Goal: Check status: Check status

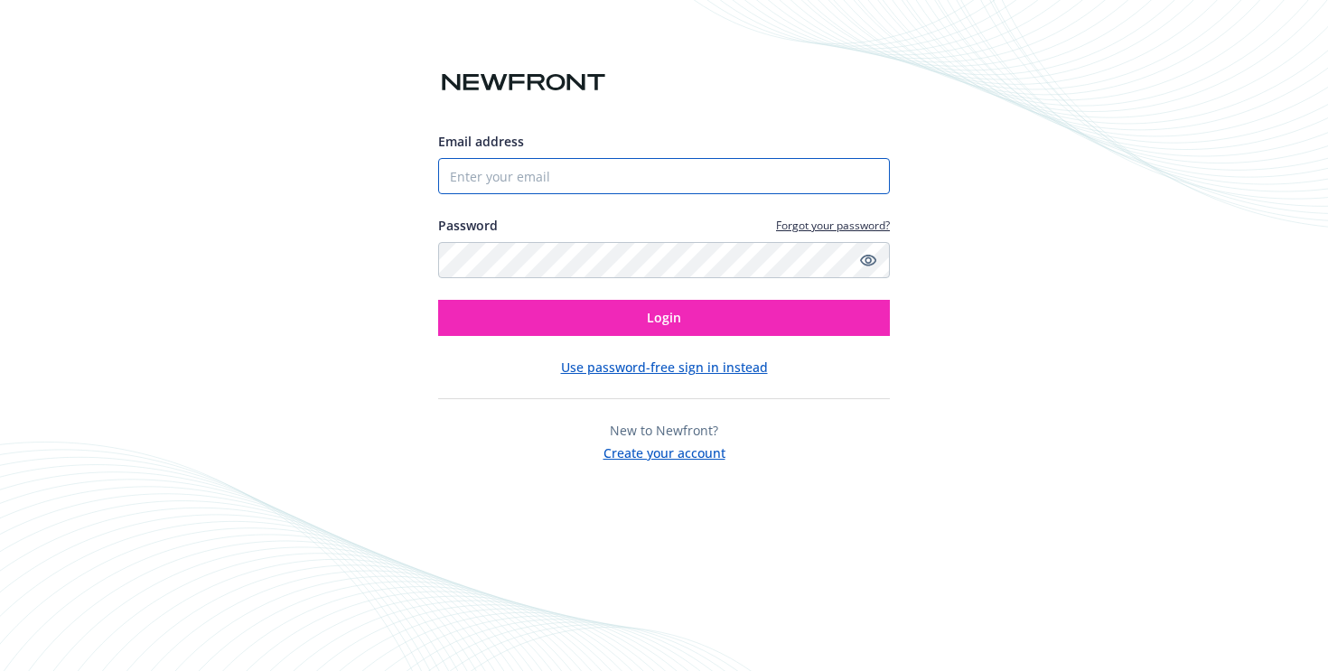
click at [654, 189] on input "Email address" at bounding box center [664, 176] width 452 height 36
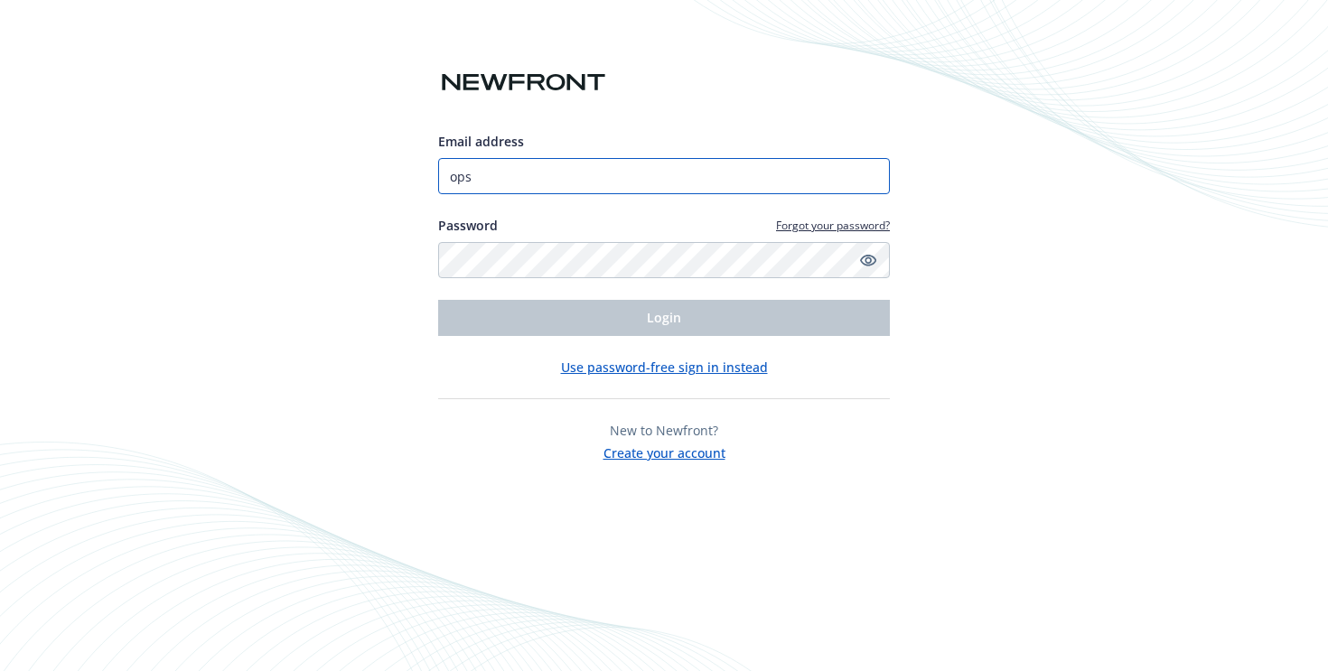
type input "[EMAIL_ADDRESS][DOMAIN_NAME]"
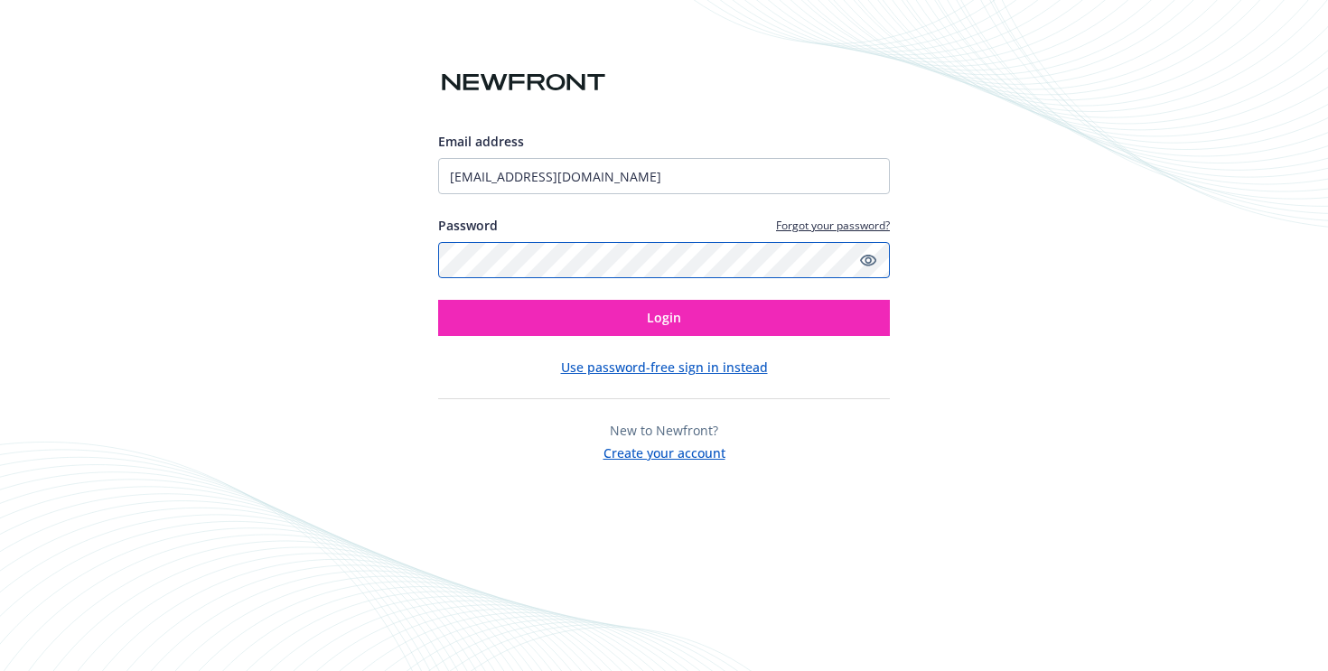
click at [438, 300] on button "Login" at bounding box center [664, 318] width 452 height 36
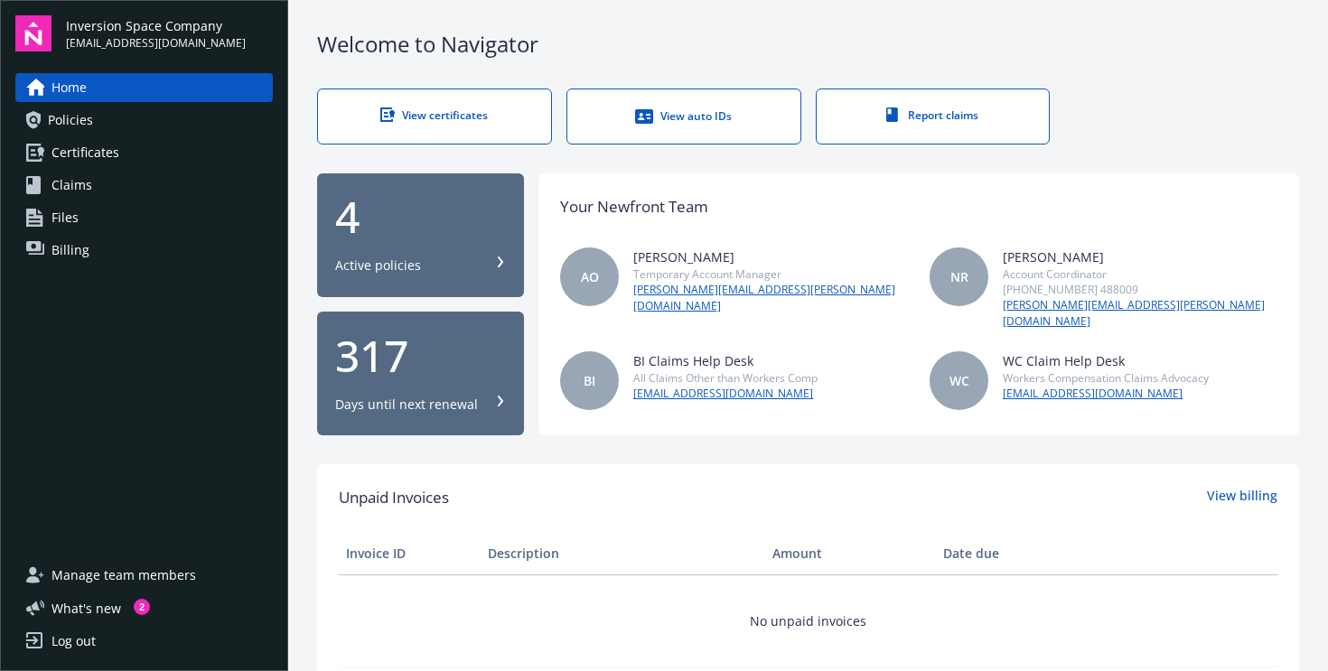
click at [411, 222] on div "4" at bounding box center [420, 216] width 171 height 43
